Goal: Task Accomplishment & Management: Manage account settings

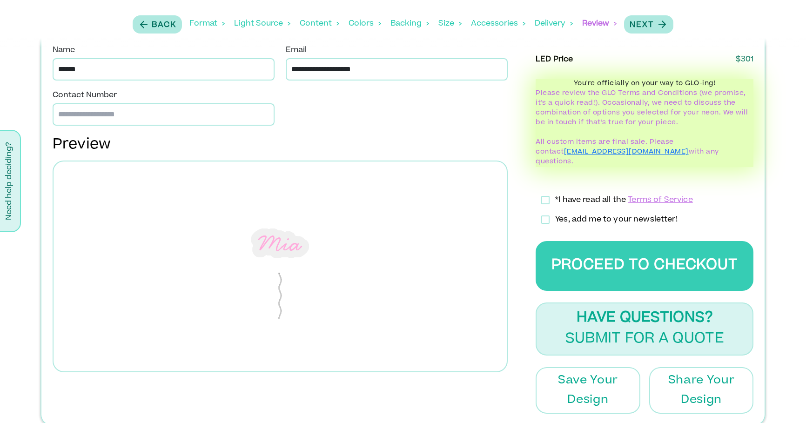
scroll to position [328, 0]
click at [305, 22] on div "Content" at bounding box center [320, 23] width 40 height 29
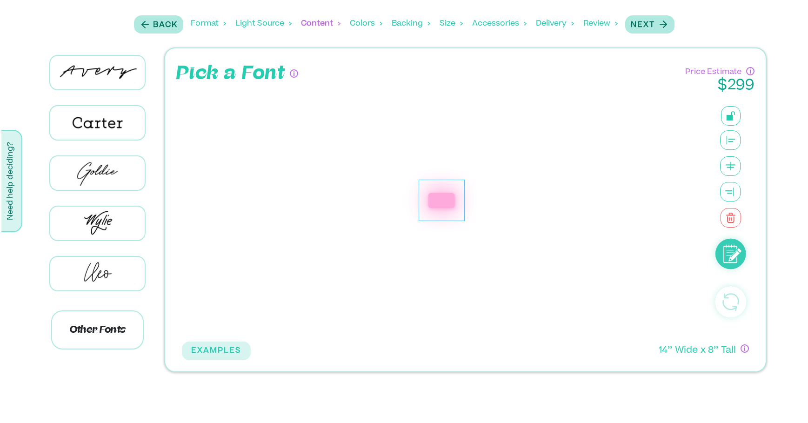
scroll to position [0, 0]
click at [458, 200] on div "***" at bounding box center [441, 200] width 57 height 41
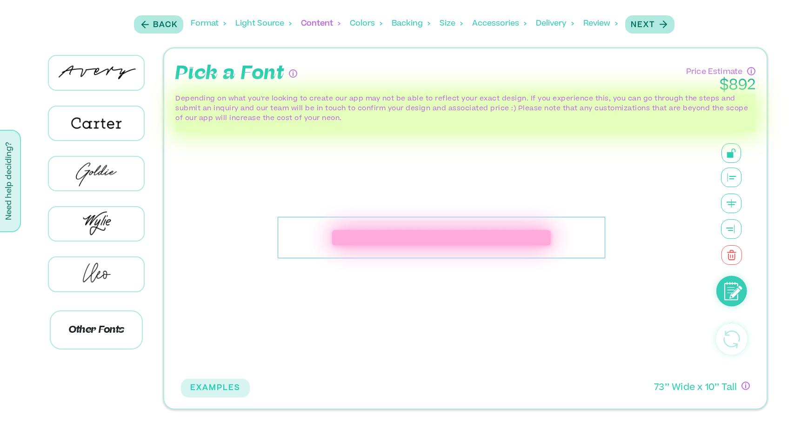
click at [313, 237] on div "**********" at bounding box center [441, 237] width 327 height 41
click at [325, 238] on div "**********" at bounding box center [441, 237] width 319 height 41
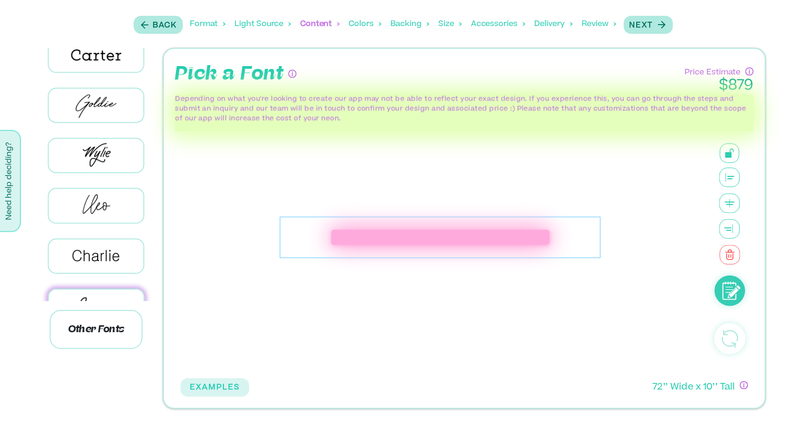
scroll to position [69, 0]
click at [102, 253] on img at bounding box center [96, 255] width 95 height 33
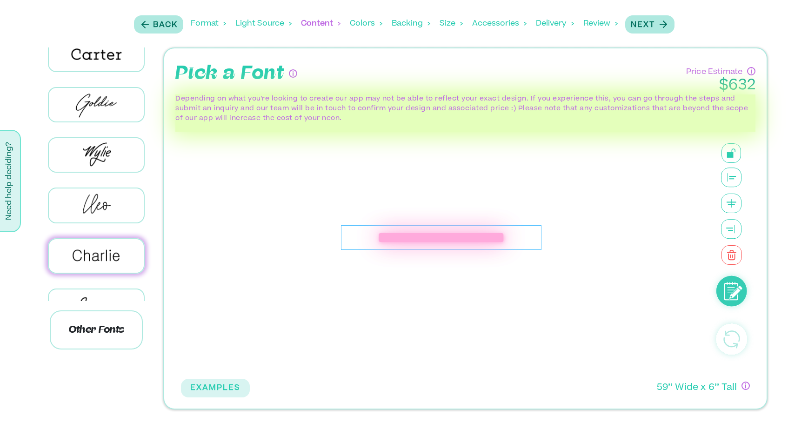
click at [536, 238] on div "**********" at bounding box center [441, 237] width 200 height 25
click at [649, 22] on p "Next" at bounding box center [643, 25] width 24 height 11
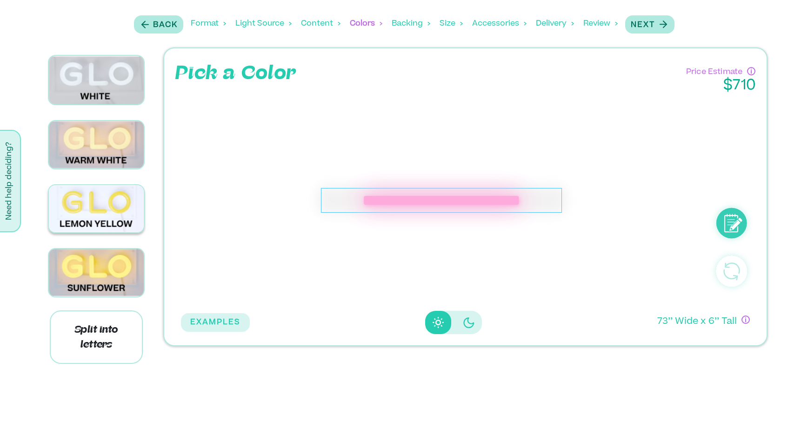
click at [102, 206] on img at bounding box center [96, 208] width 95 height 47
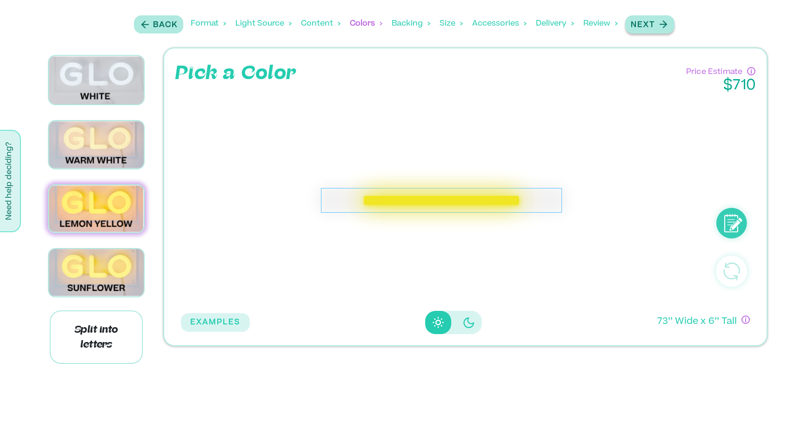
click at [653, 21] on p "Next" at bounding box center [643, 25] width 24 height 11
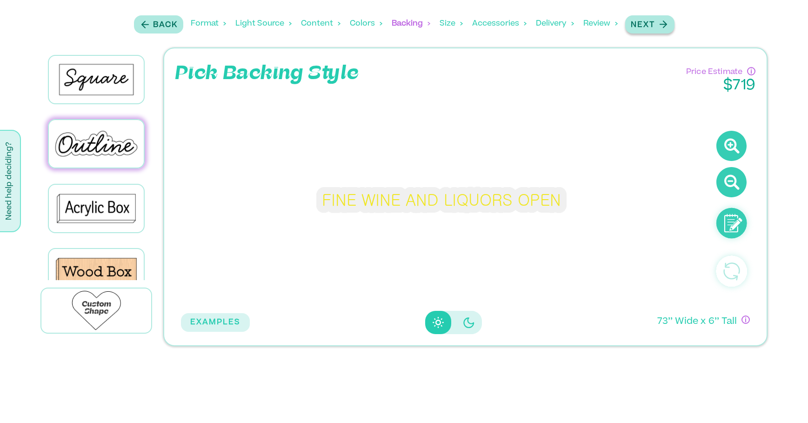
click at [653, 21] on p "Next" at bounding box center [643, 25] width 24 height 11
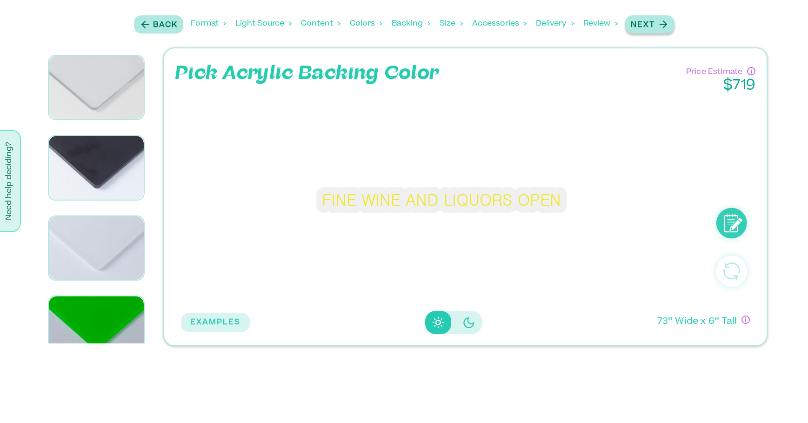
click at [653, 21] on p "Next" at bounding box center [643, 25] width 24 height 11
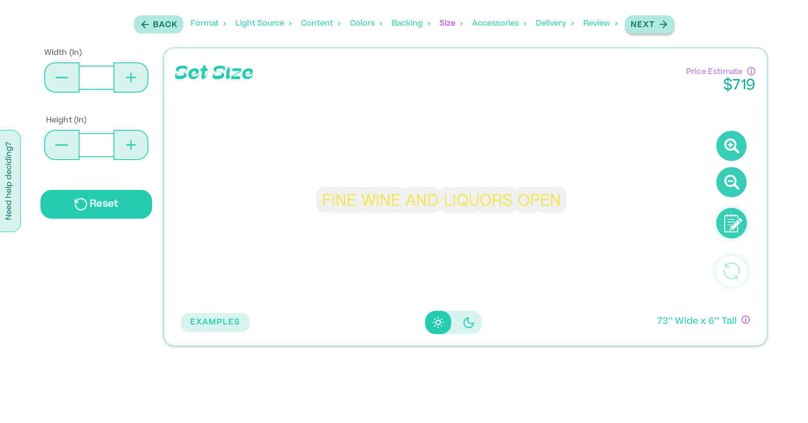
click at [653, 21] on p "Next" at bounding box center [643, 25] width 24 height 11
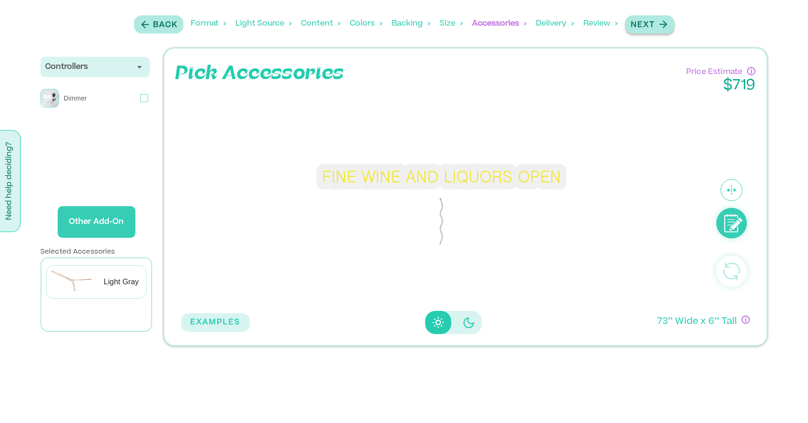
click at [653, 21] on p "Next" at bounding box center [643, 25] width 24 height 11
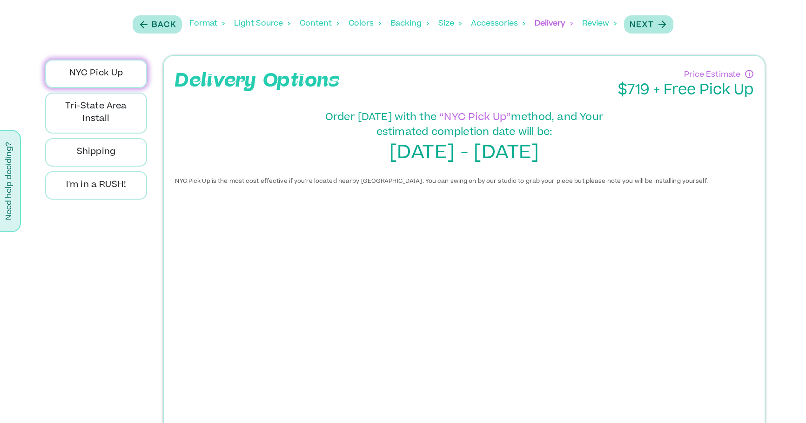
scroll to position [71, 0]
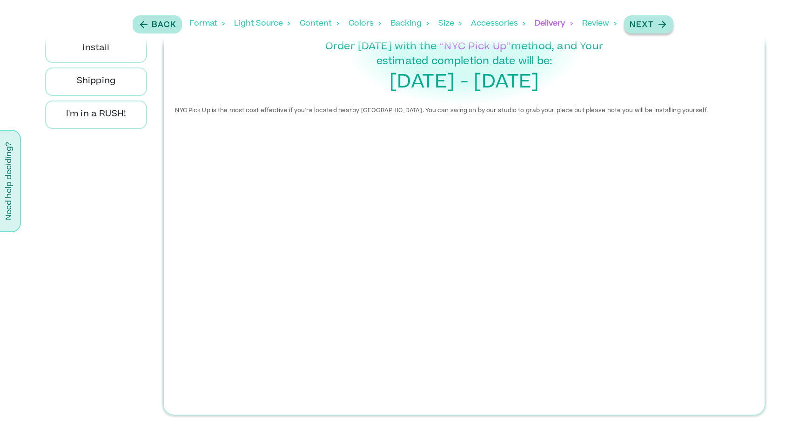
click at [658, 24] on icon "button" at bounding box center [662, 25] width 12 height 12
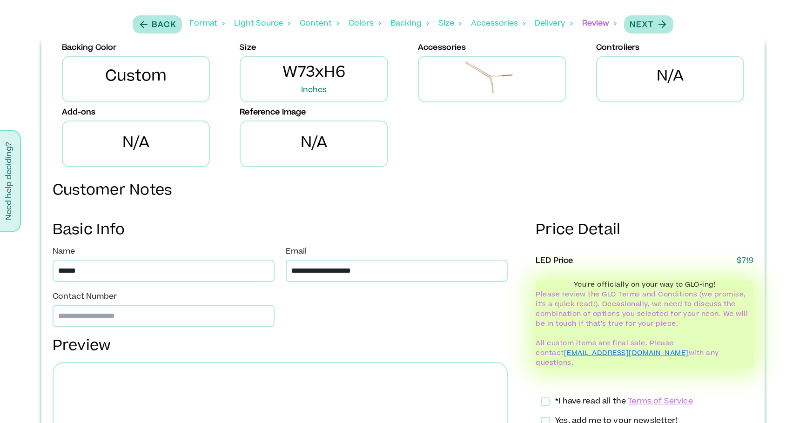
scroll to position [328, 0]
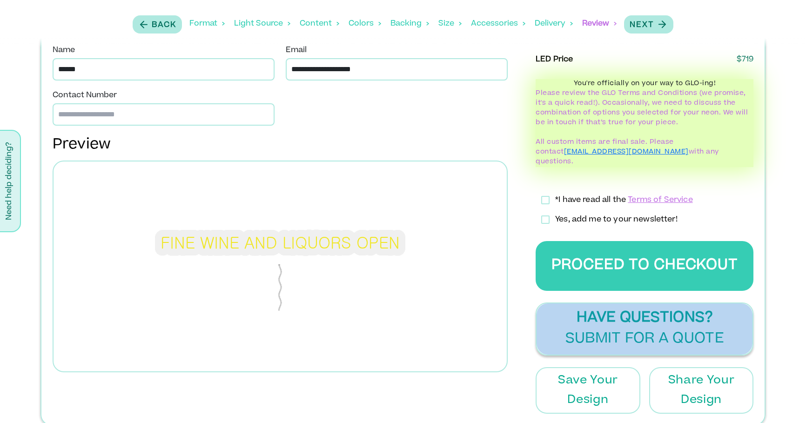
click at [668, 329] on p "Submit for a Quote" at bounding box center [644, 339] width 159 height 21
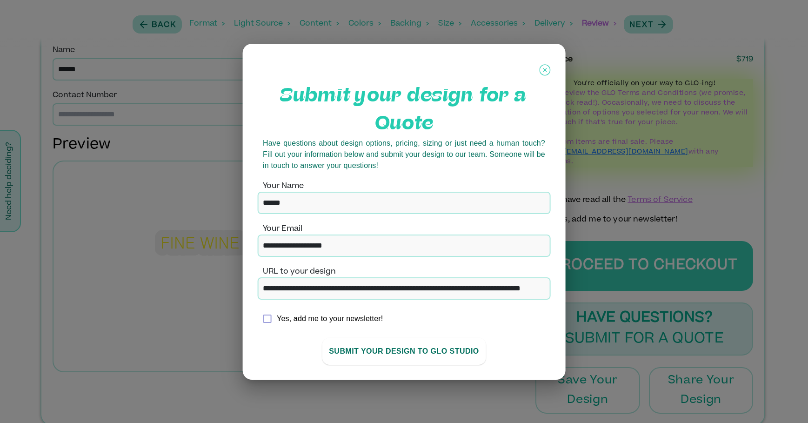
click at [380, 352] on button "SUBMIT YOUR DESIGN TO GLO stUdio" at bounding box center [404, 351] width 164 height 27
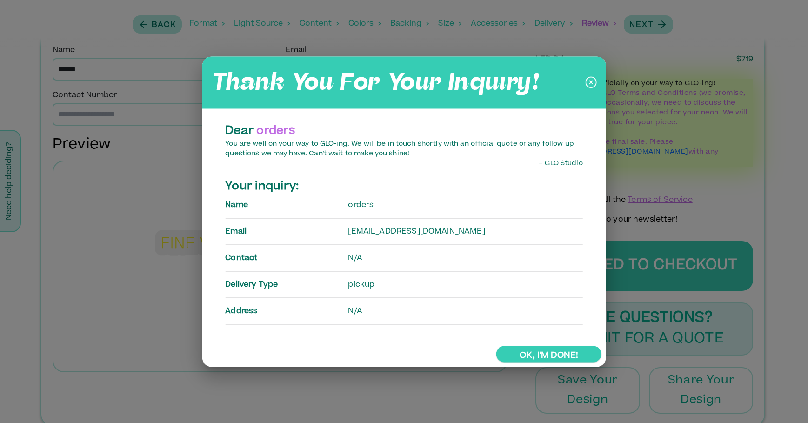
click at [593, 82] on icon at bounding box center [591, 82] width 11 height 23
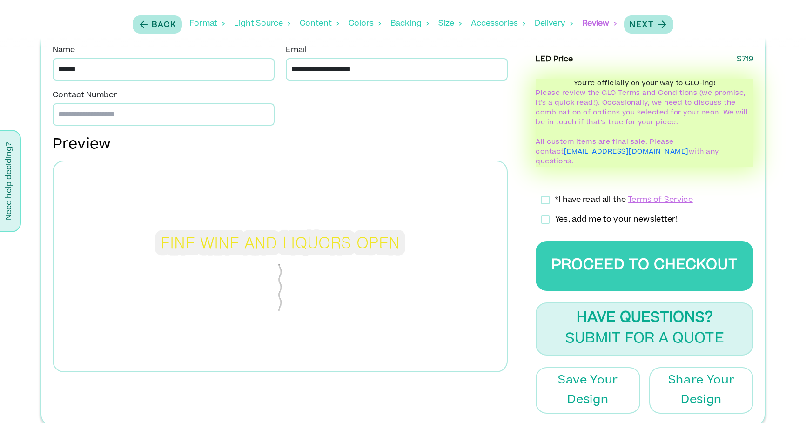
click at [321, 27] on div "Content" at bounding box center [320, 23] width 40 height 29
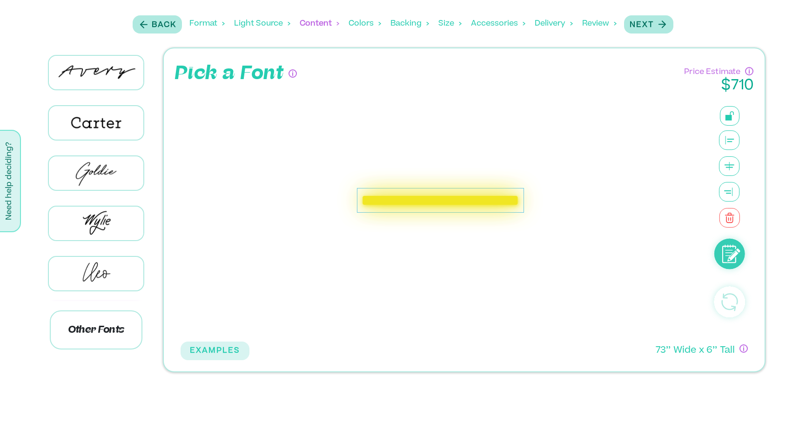
scroll to position [0, 0]
click at [438, 201] on div "**********" at bounding box center [441, 200] width 249 height 25
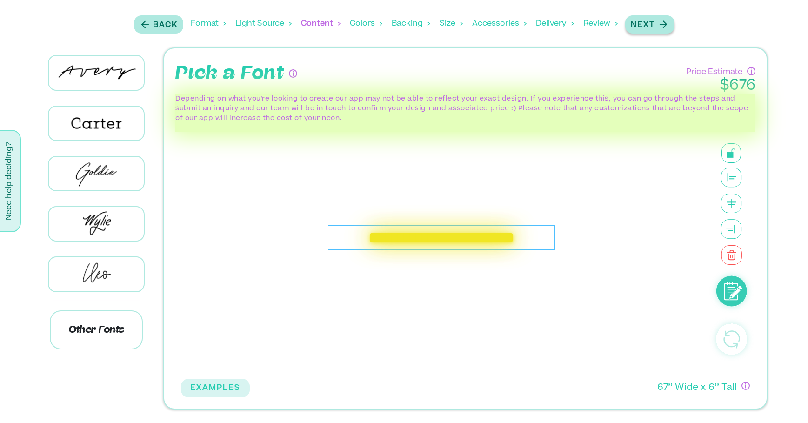
click at [666, 22] on icon "button" at bounding box center [663, 25] width 12 height 12
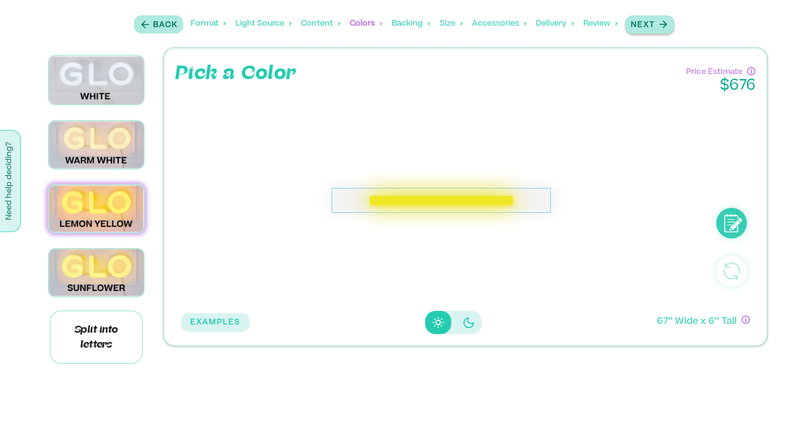
click at [666, 22] on icon "button" at bounding box center [663, 25] width 12 height 12
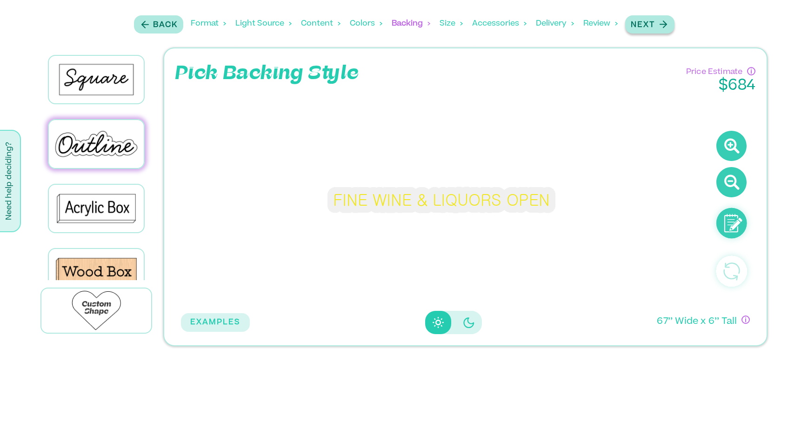
click at [666, 22] on icon "button" at bounding box center [663, 25] width 12 height 12
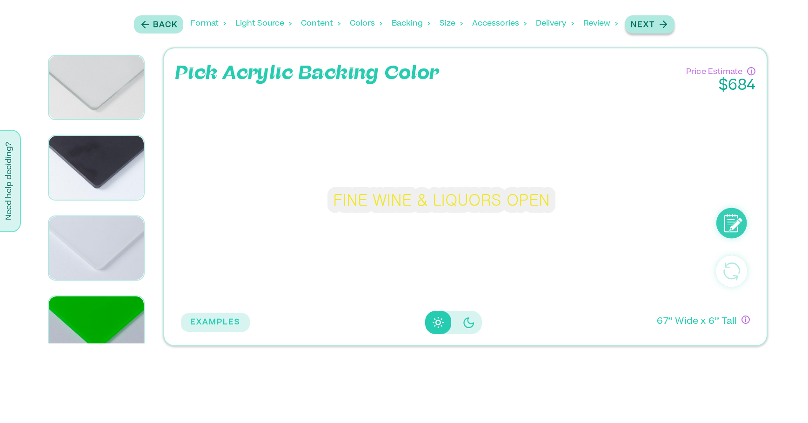
click at [666, 22] on icon "button" at bounding box center [663, 25] width 12 height 12
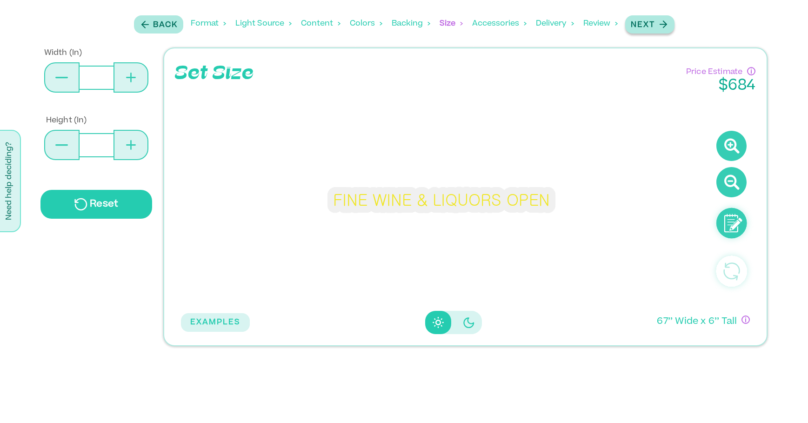
click at [666, 22] on icon "button" at bounding box center [663, 25] width 12 height 12
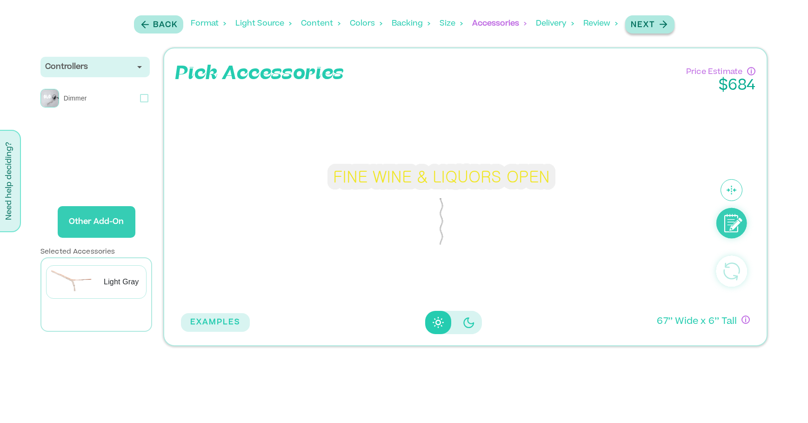
click at [666, 22] on icon "button" at bounding box center [663, 25] width 12 height 12
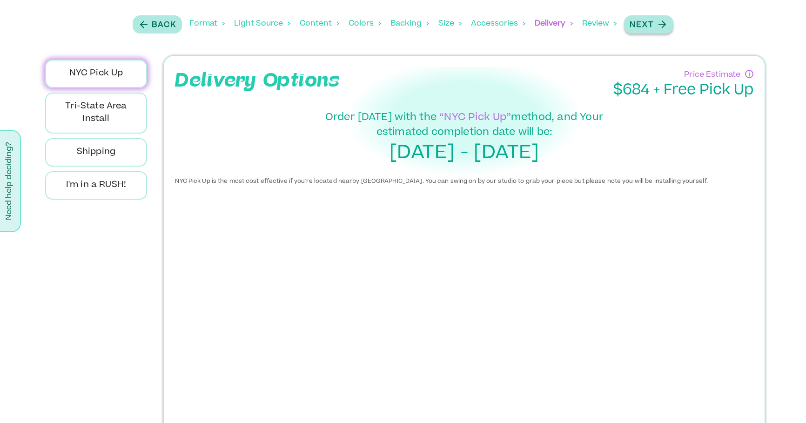
click at [666, 22] on icon "button" at bounding box center [662, 25] width 12 height 12
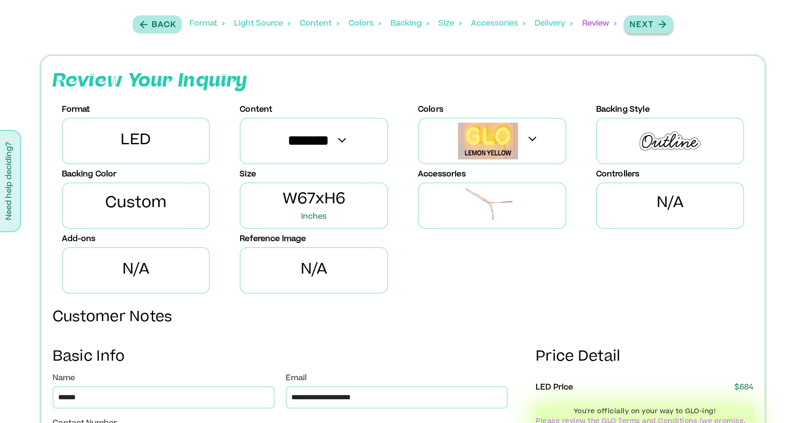
click at [666, 22] on icon "button" at bounding box center [662, 25] width 12 height 12
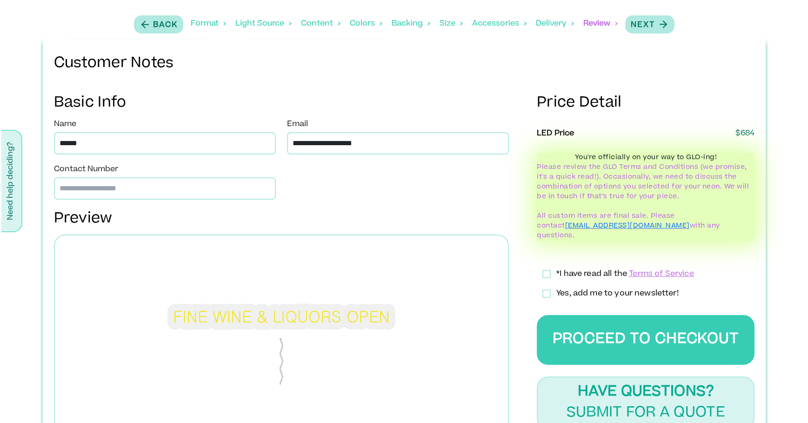
scroll to position [265, 0]
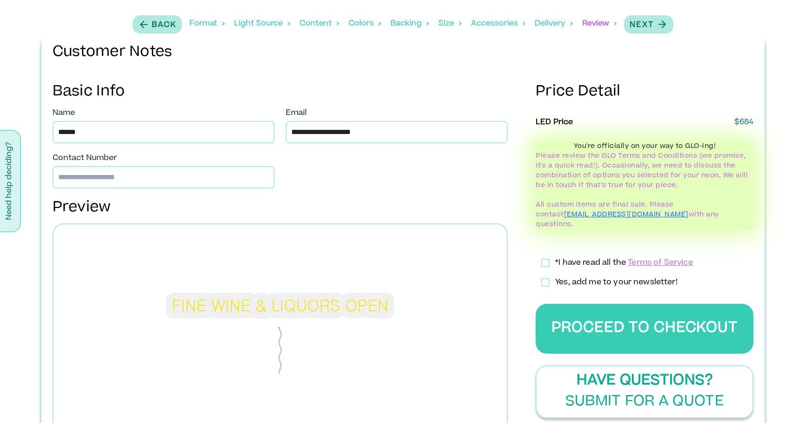
click at [606, 376] on p "Have Questions?" at bounding box center [644, 381] width 136 height 21
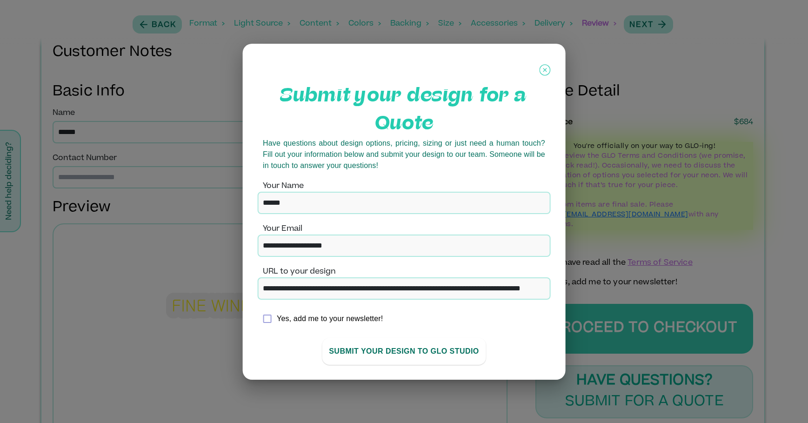
click at [398, 346] on button "SUBMIT YOUR DESIGN TO GLO stUdio" at bounding box center [404, 351] width 164 height 27
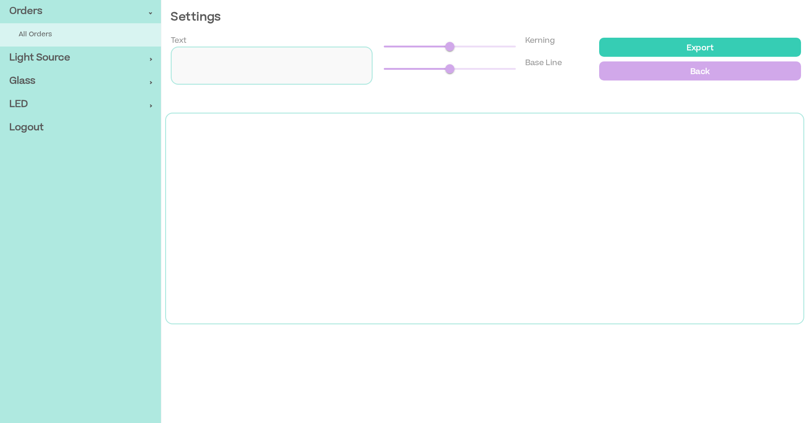
type input "***"
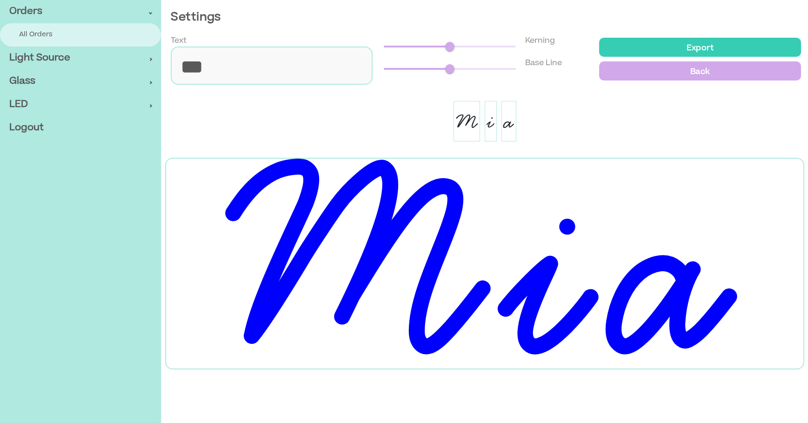
click at [63, 35] on span "All Orders" at bounding box center [85, 35] width 132 height 10
select select "***"
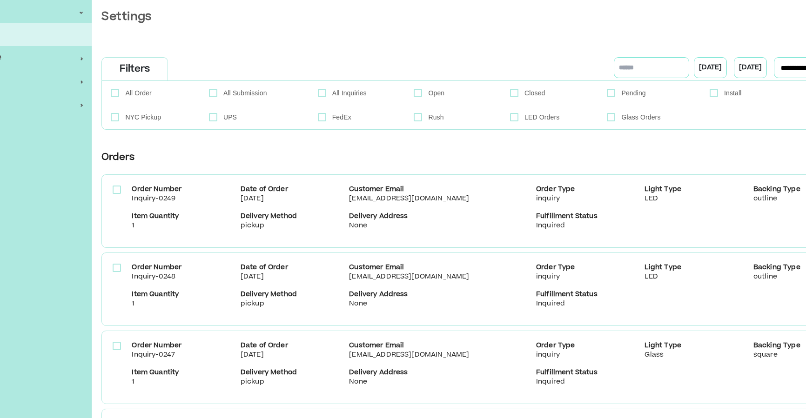
scroll to position [0, 161]
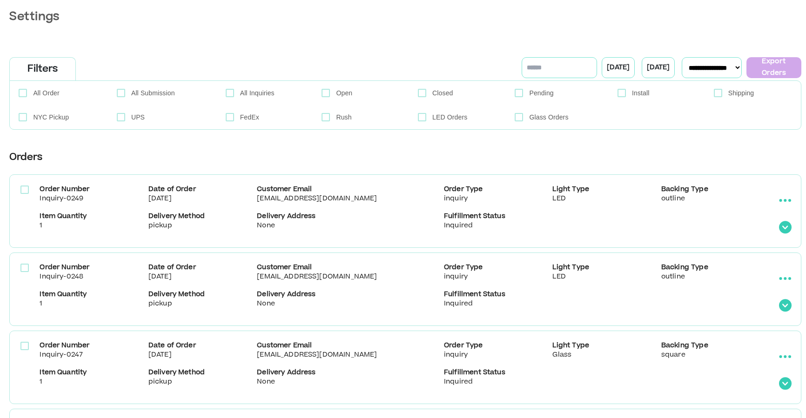
click at [788, 199] on icon "collapsible table" at bounding box center [785, 200] width 13 height 3
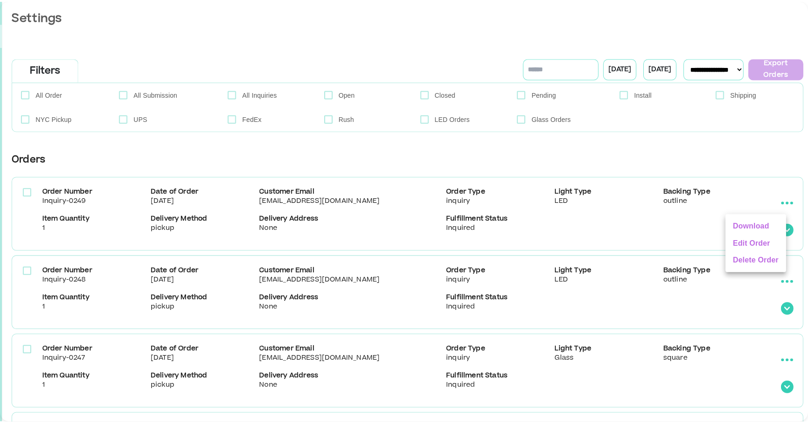
scroll to position [0, 159]
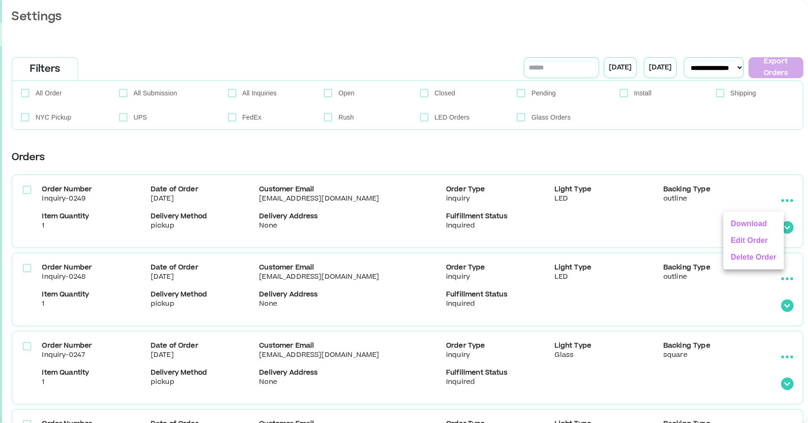
click at [747, 237] on li "Edit Order" at bounding box center [753, 240] width 60 height 17
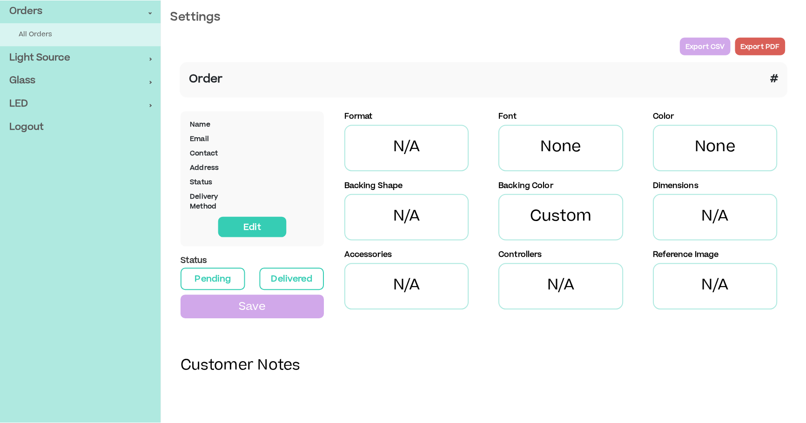
scroll to position [0, 0]
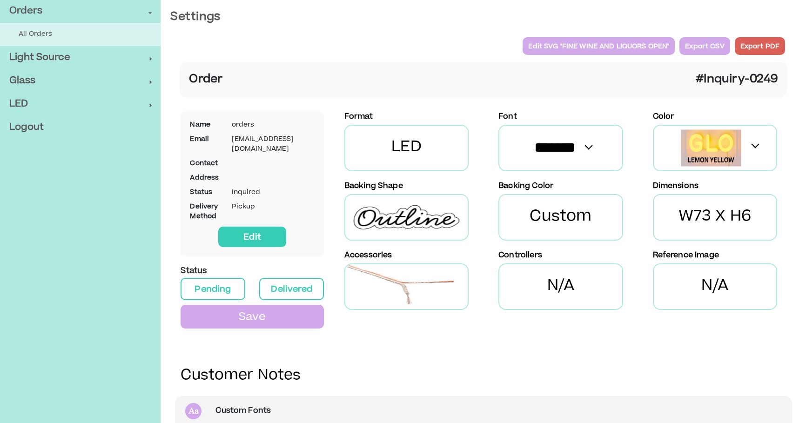
click at [559, 46] on p "Edit SVG " FINE WINE AND LIQUORS OPEN "" at bounding box center [598, 46] width 141 height 12
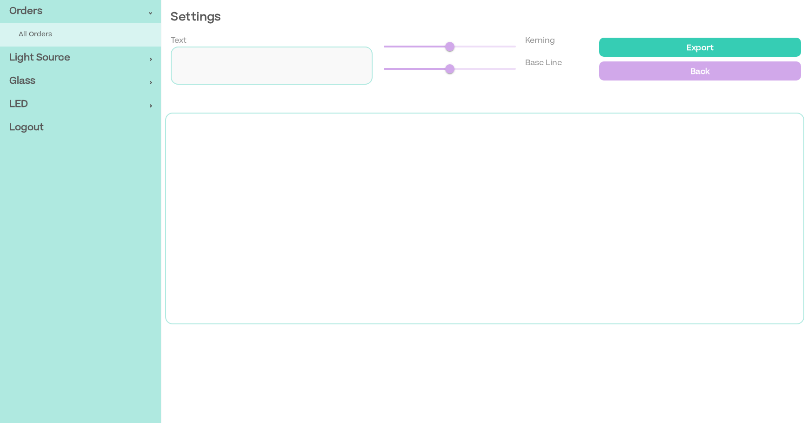
type input "**********"
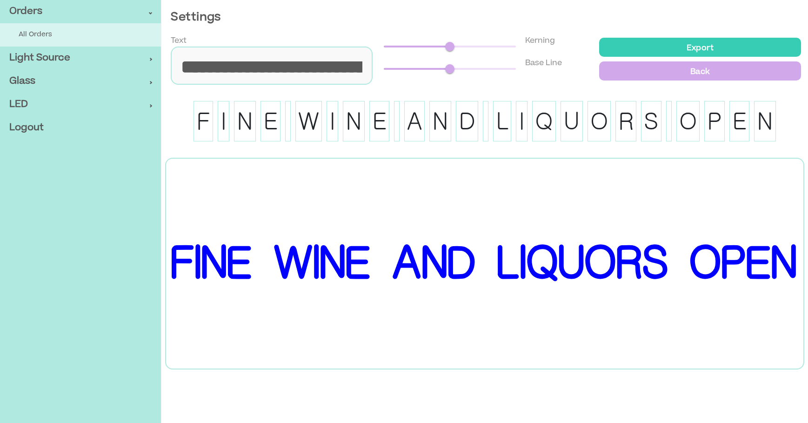
click at [690, 48] on p "Export" at bounding box center [700, 46] width 191 height 13
click at [96, 45] on link "All Orders" at bounding box center [80, 34] width 161 height 23
select select "***"
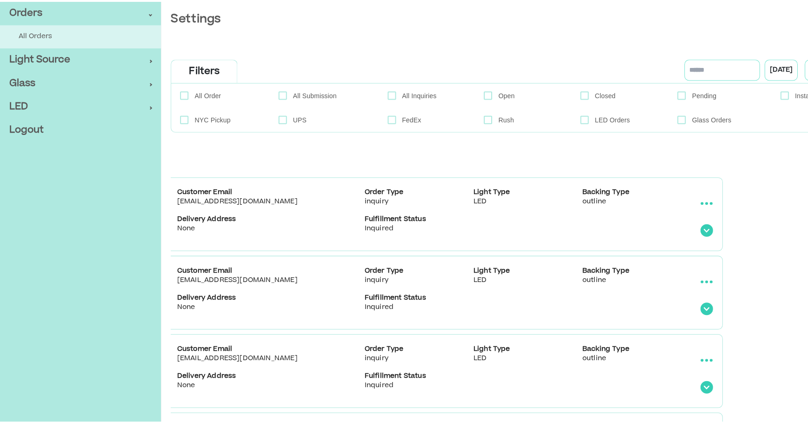
scroll to position [0, 374]
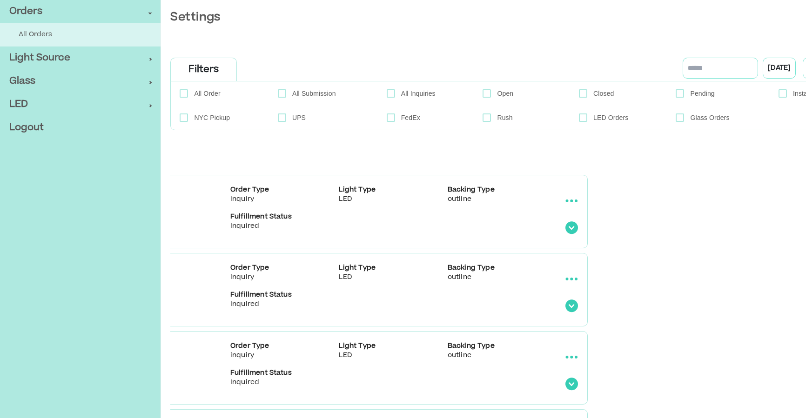
click at [572, 200] on circle "collapsible table" at bounding box center [571, 201] width 3 height 3
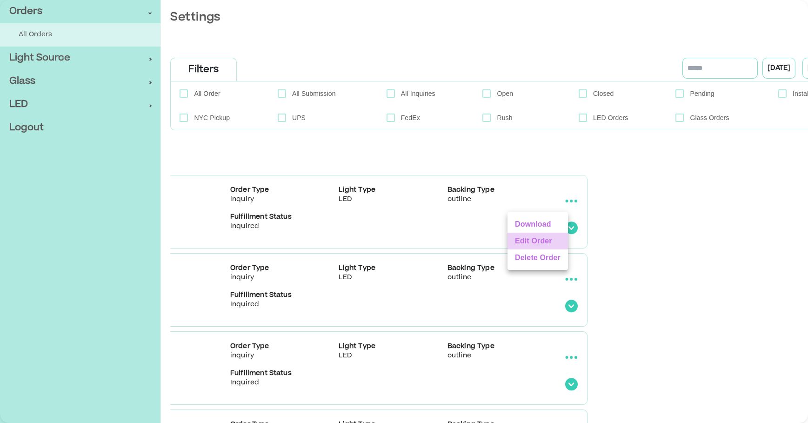
click at [545, 243] on li "Edit Order" at bounding box center [537, 241] width 60 height 17
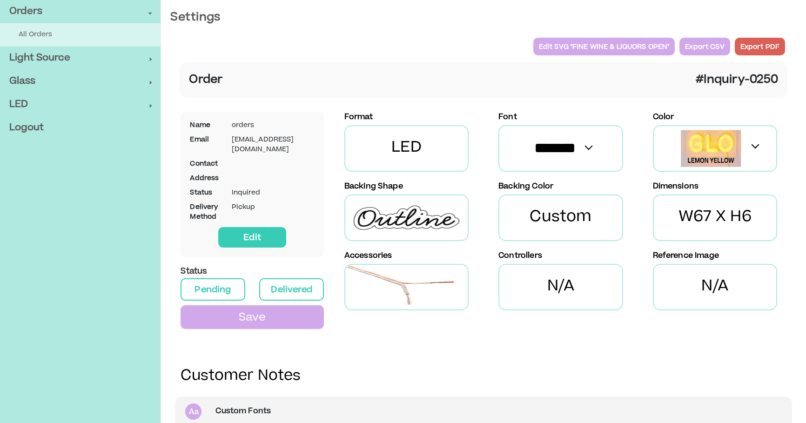
click at [592, 39] on button "Edit SVG " FINE WINE & LIQUORS OPEN "" at bounding box center [604, 47] width 142 height 18
click at [587, 44] on p "Edit SVG " FINE WINE & LIQUORS OPEN "" at bounding box center [604, 46] width 131 height 12
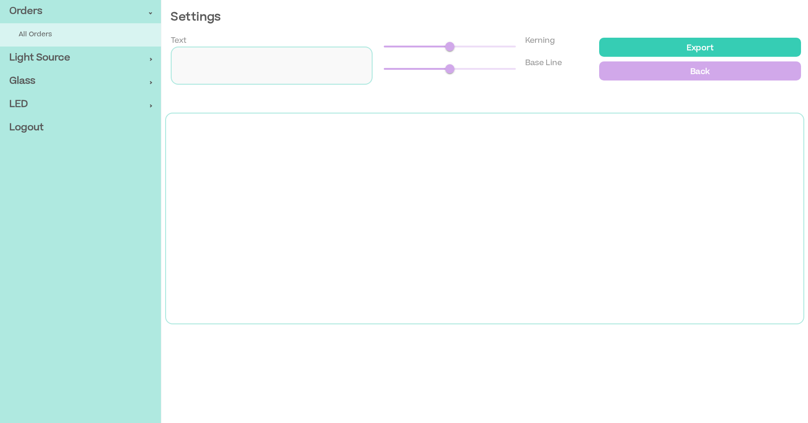
type input "**********"
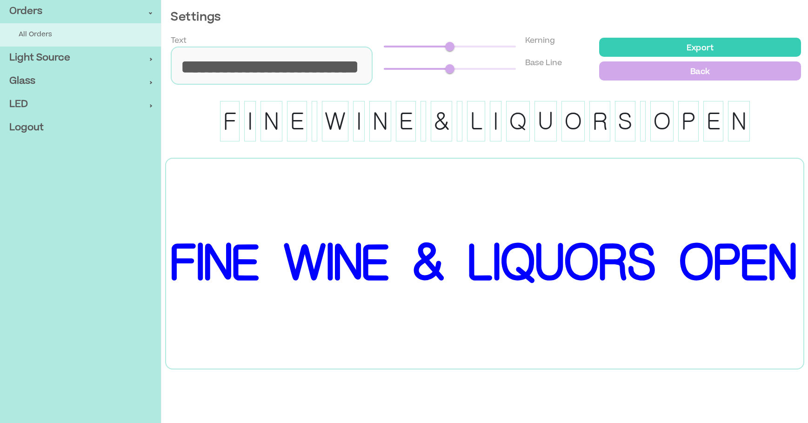
click at [653, 47] on p "Export" at bounding box center [700, 46] width 191 height 13
